Goal: Check status: Check status

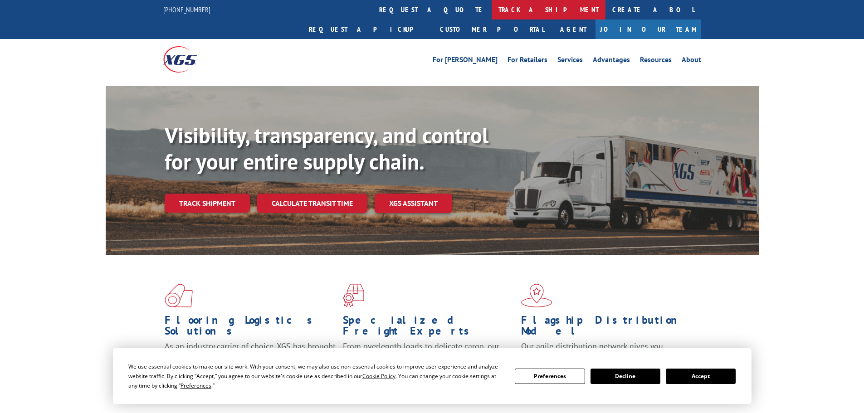
drag, startPoint x: 425, startPoint y: 10, endPoint x: 432, endPoint y: 44, distance: 34.8
click at [491, 10] on link "track a shipment" at bounding box center [548, 9] width 114 height 19
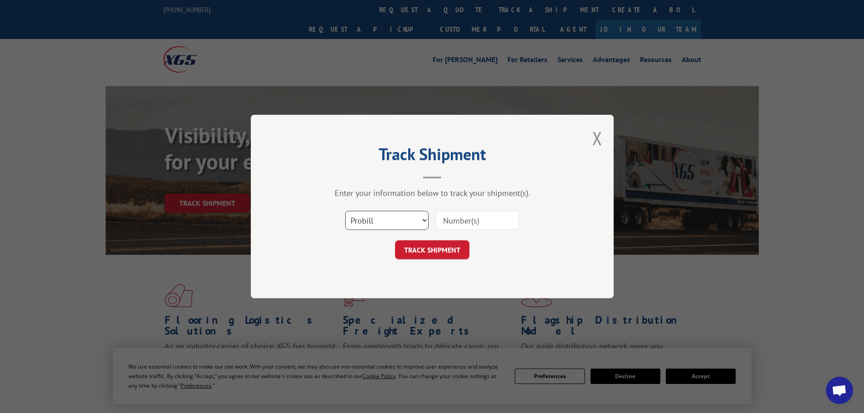
click at [356, 225] on select "Select category... Probill BOL PO" at bounding box center [386, 220] width 83 height 19
select select "po"
click at [345, 211] on select "Select category... Probill BOL PO" at bounding box center [386, 220] width 83 height 19
click at [467, 219] on input at bounding box center [476, 220] width 83 height 19
paste input "09534576"
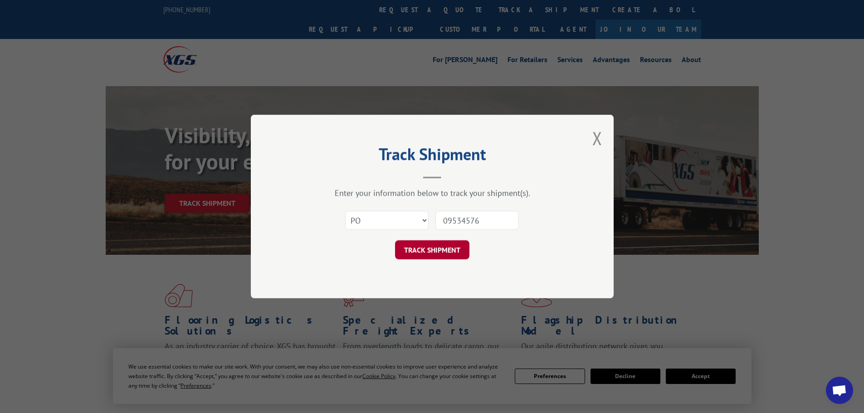
type input "09534576"
click at [437, 251] on button "TRACK SHIPMENT" at bounding box center [432, 249] width 74 height 19
